Goal: Task Accomplishment & Management: Use online tool/utility

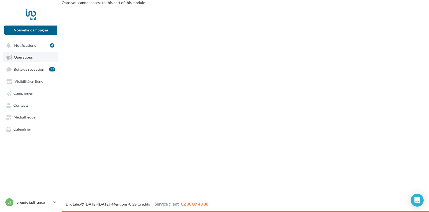
click at [24, 57] on span "Opérations" at bounding box center [23, 57] width 19 height 5
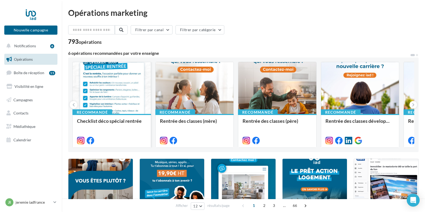
click at [109, 91] on div at bounding box center [112, 88] width 78 height 52
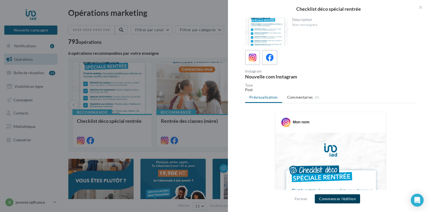
click at [349, 199] on button "Commencer l'édition" at bounding box center [337, 198] width 45 height 9
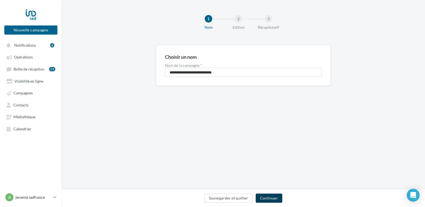
click at [271, 199] on button "Continuer" at bounding box center [269, 198] width 27 height 9
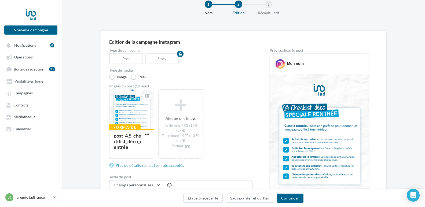
scroll to position [27, 0]
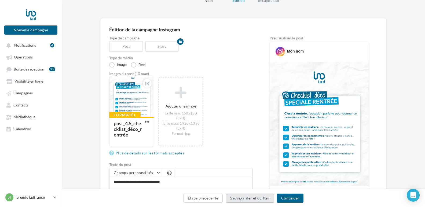
click at [242, 199] on button "Sauvegarder et quitter" at bounding box center [249, 198] width 48 height 9
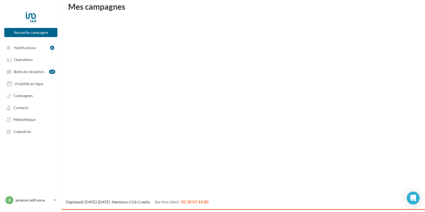
scroll to position [9, 0]
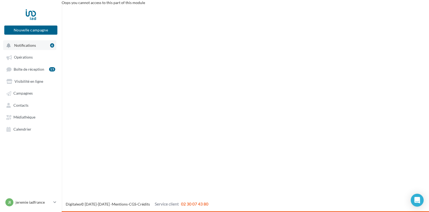
click at [28, 45] on span "Notifications" at bounding box center [25, 45] width 22 height 5
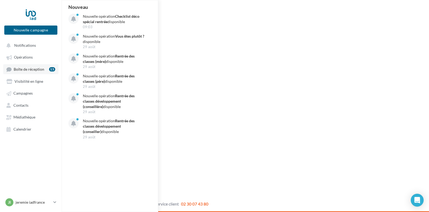
click at [32, 70] on span "Boîte de réception" at bounding box center [29, 69] width 31 height 5
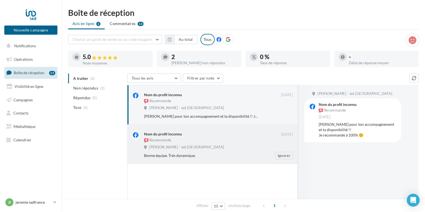
click at [234, 137] on div "Nom du profil inconnu Recommande" at bounding box center [212, 137] width 137 height 13
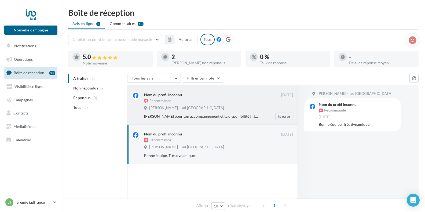
click at [211, 99] on div "Recommande" at bounding box center [212, 101] width 137 height 6
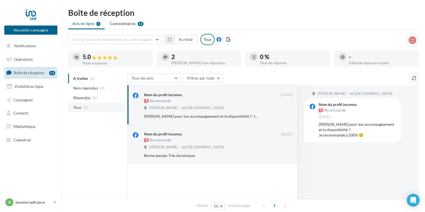
click at [78, 107] on span "Tous" at bounding box center [77, 107] width 8 height 5
